Goal: Task Accomplishment & Management: Use online tool/utility

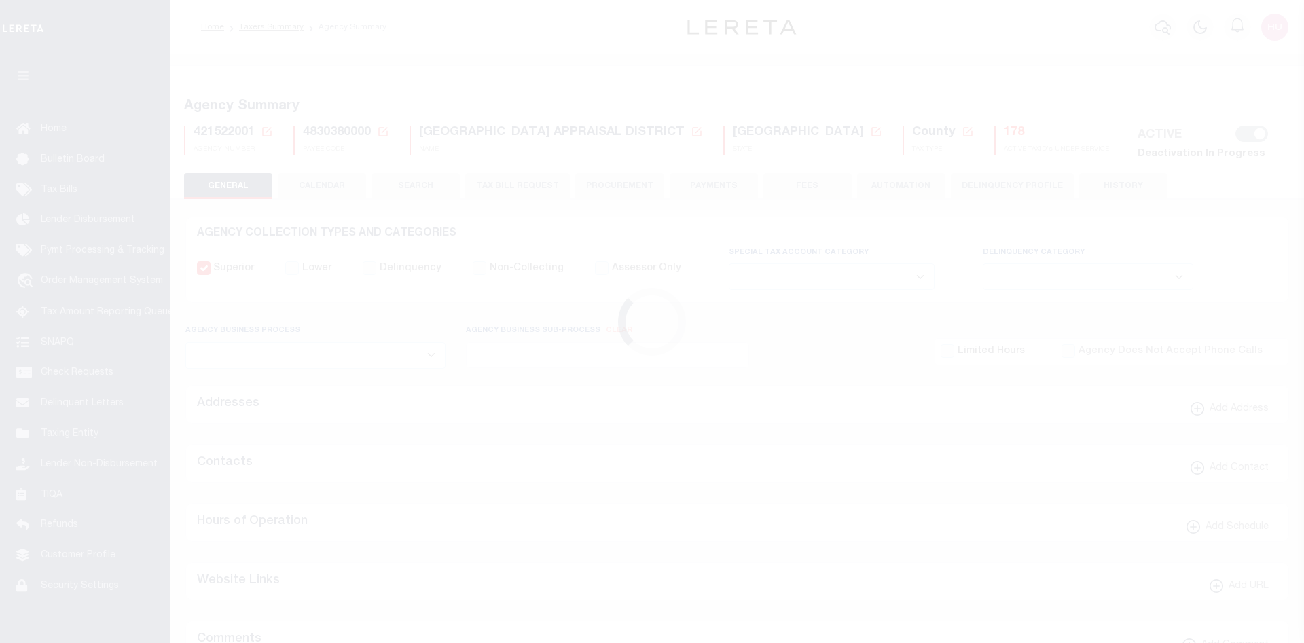
select select
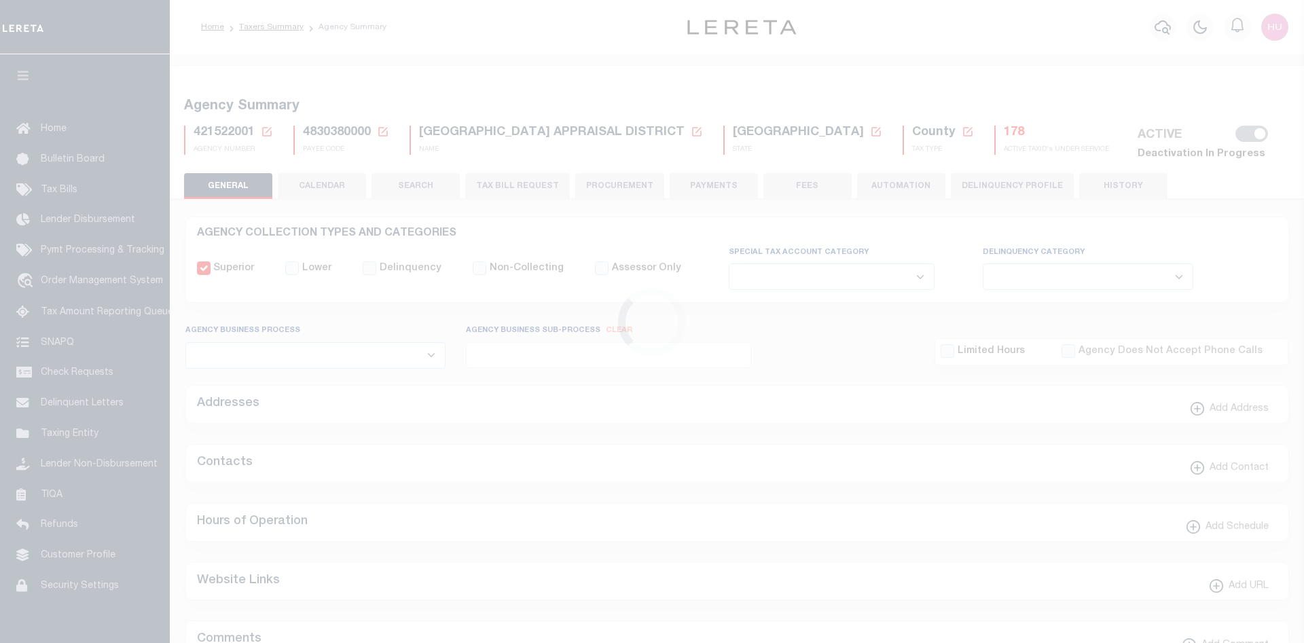
select select
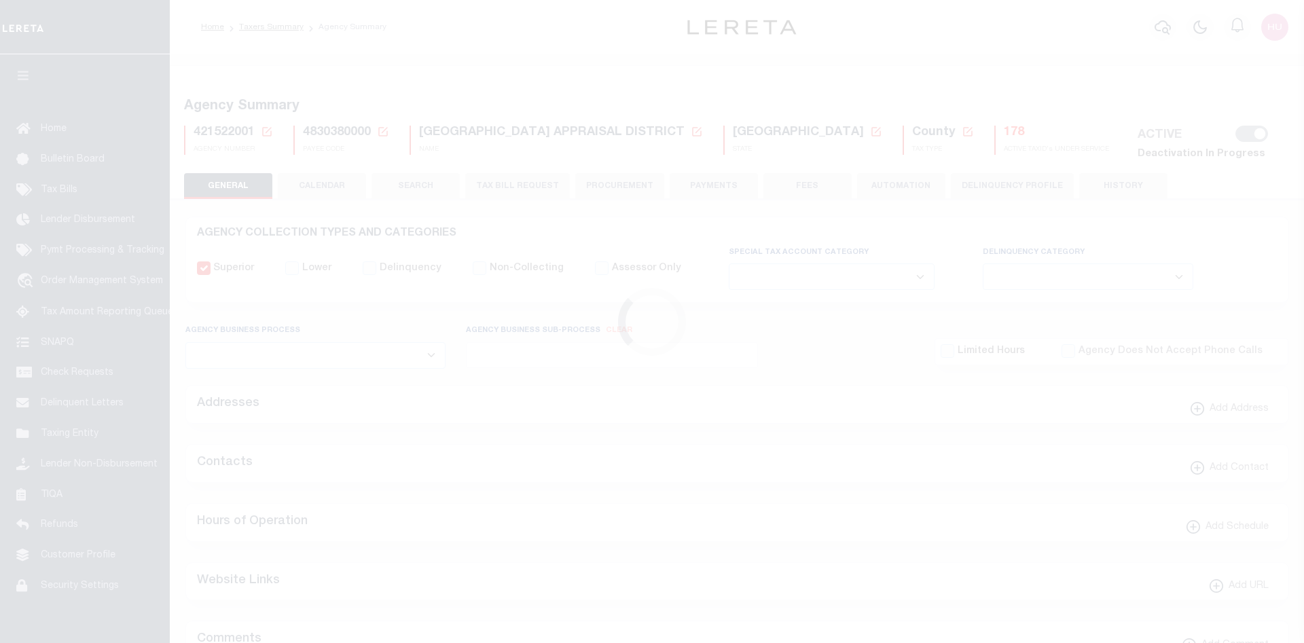
select select
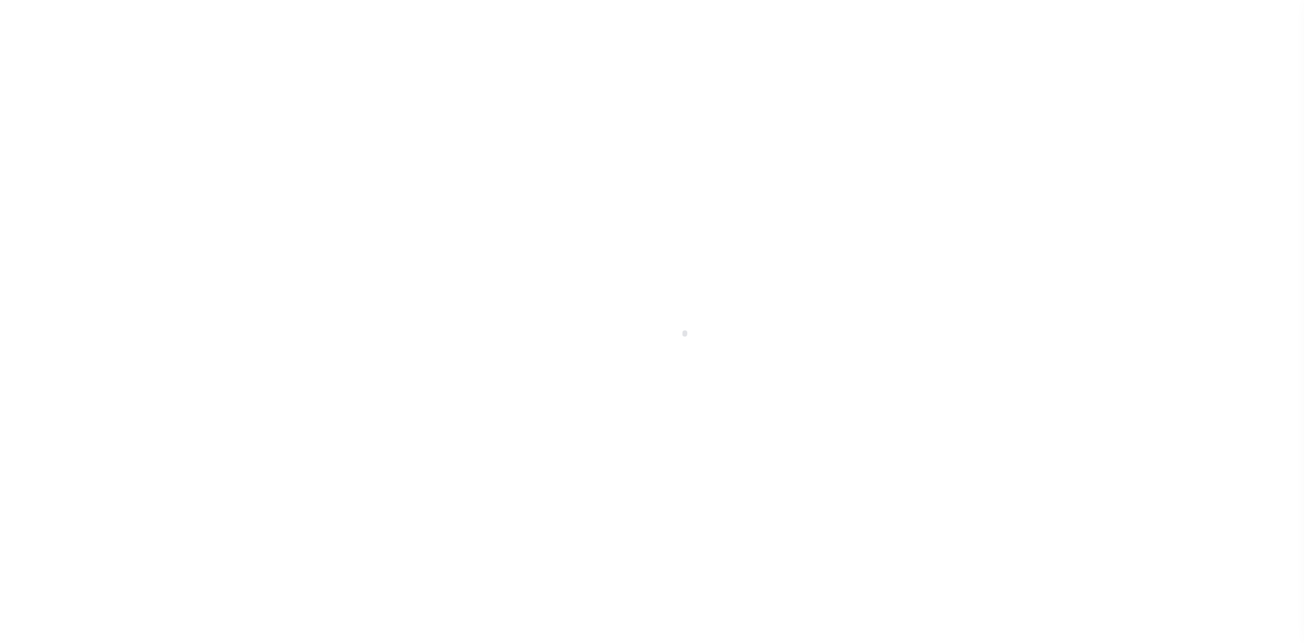
select select
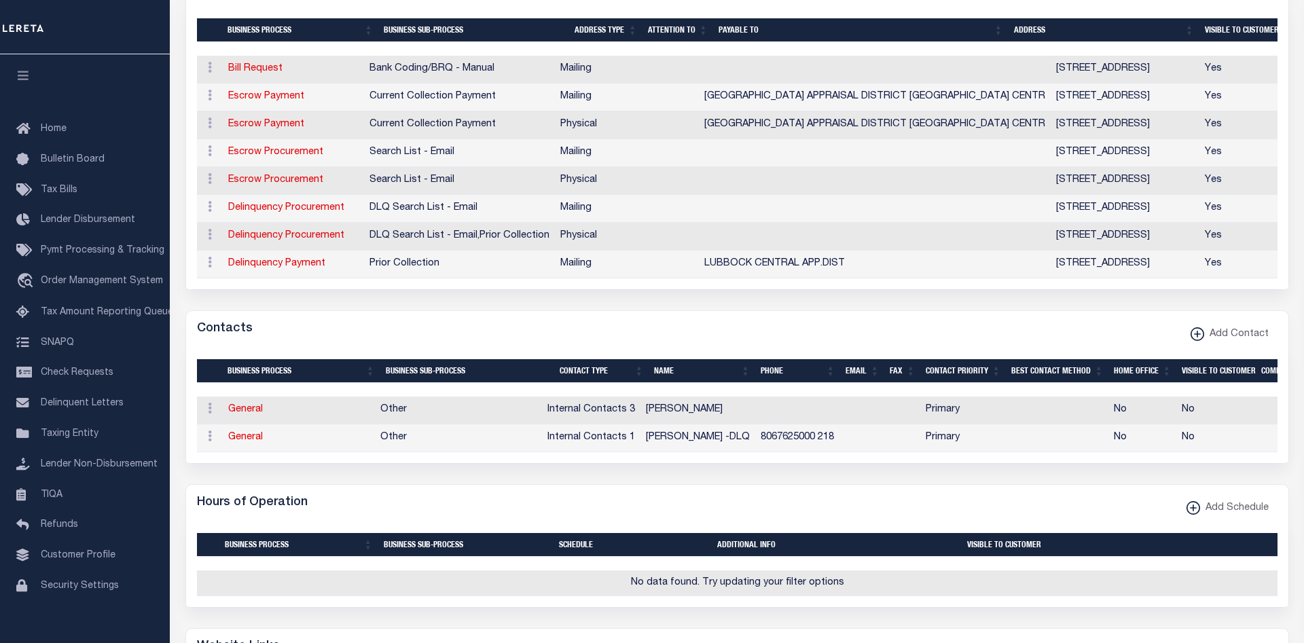
scroll to position [693, 0]
